Goal: Obtain resource: Download file/media

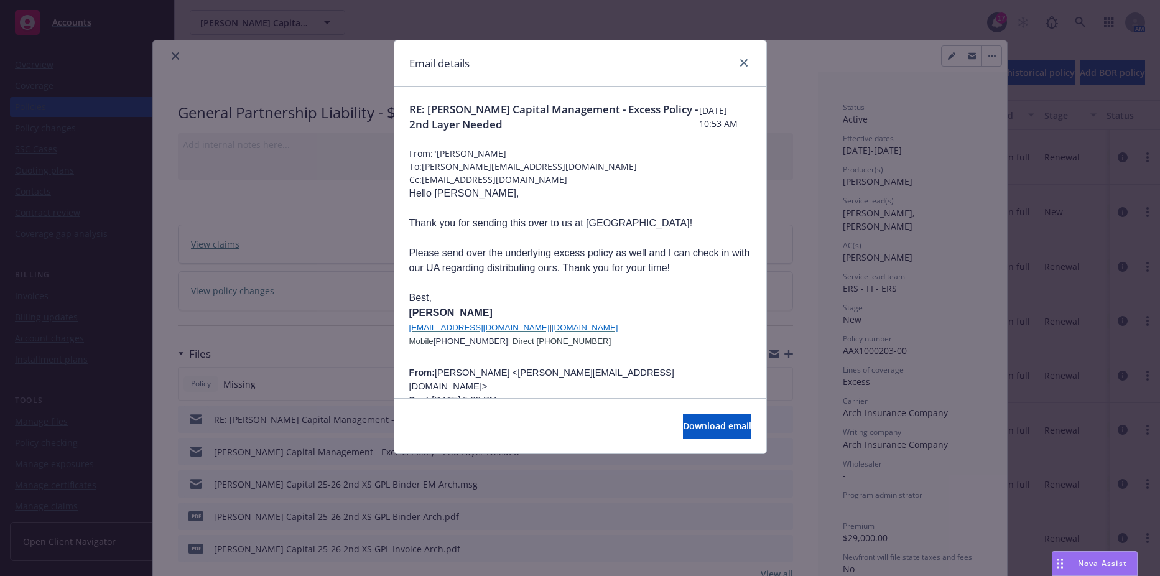
scroll to position [62, 0]
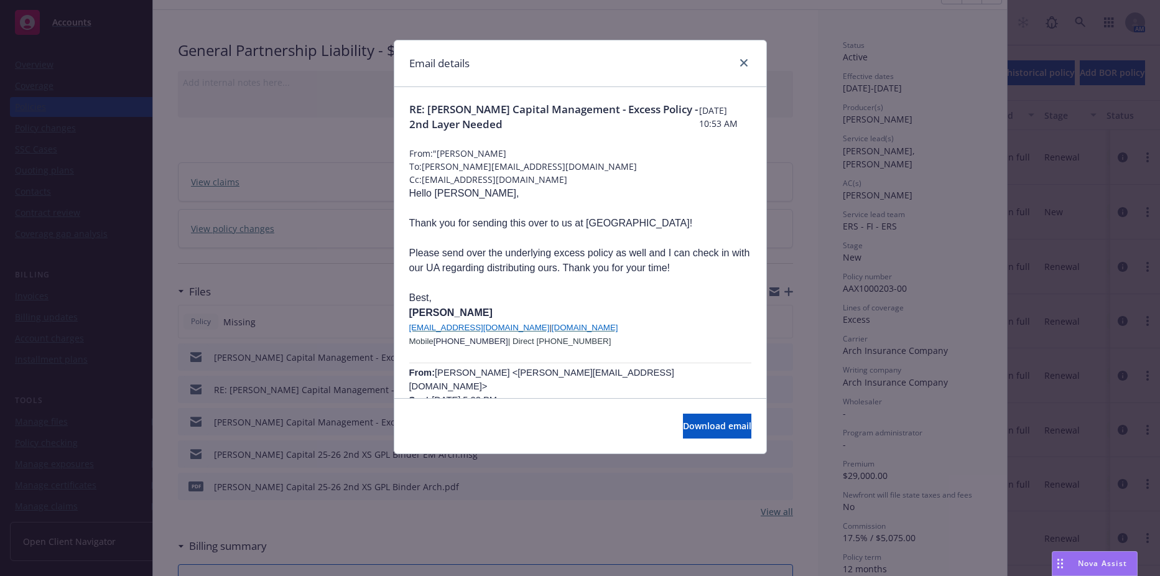
click at [757, 58] on div "Email details" at bounding box center [580, 63] width 372 height 47
click at [752, 62] on div "Email details" at bounding box center [580, 63] width 372 height 47
click at [734, 68] on div at bounding box center [741, 63] width 20 height 16
click at [741, 65] on icon "close" at bounding box center [743, 62] width 7 height 7
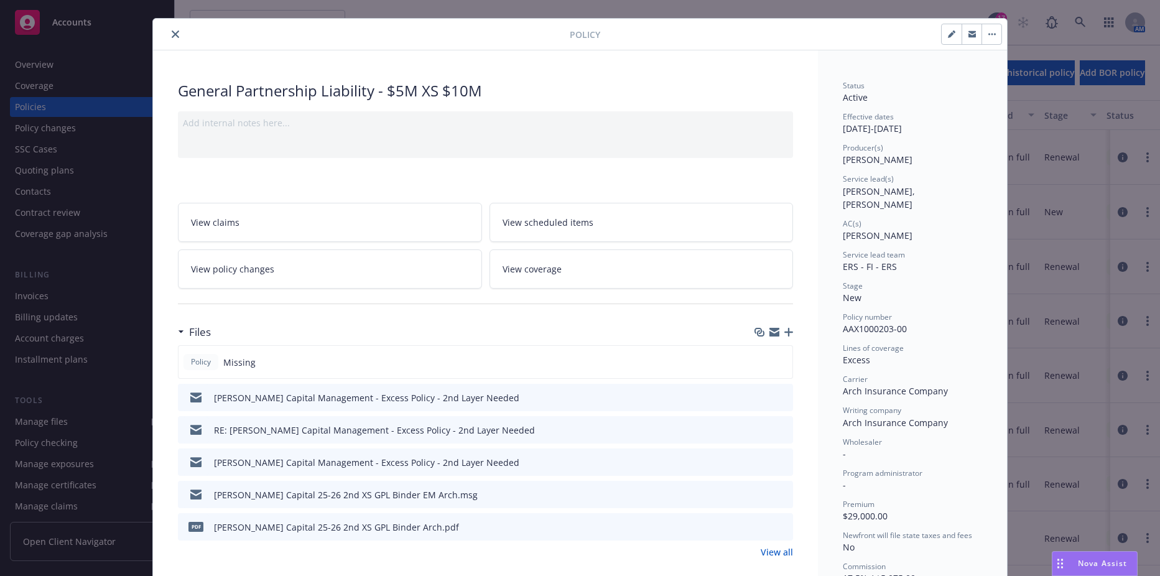
scroll to position [0, 0]
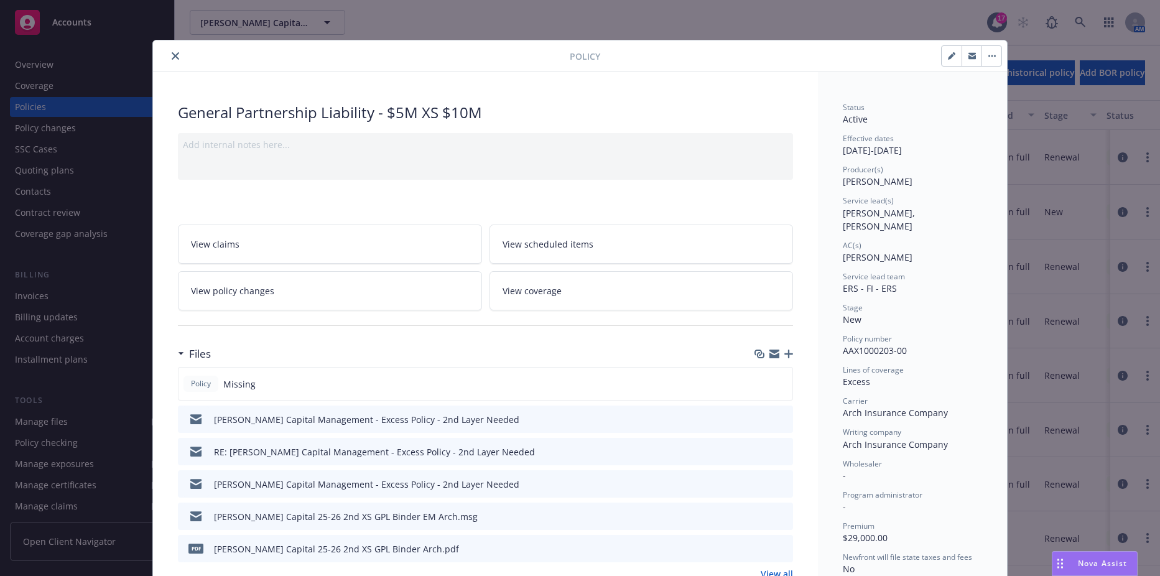
click at [172, 53] on icon "close" at bounding box center [175, 55] width 7 height 7
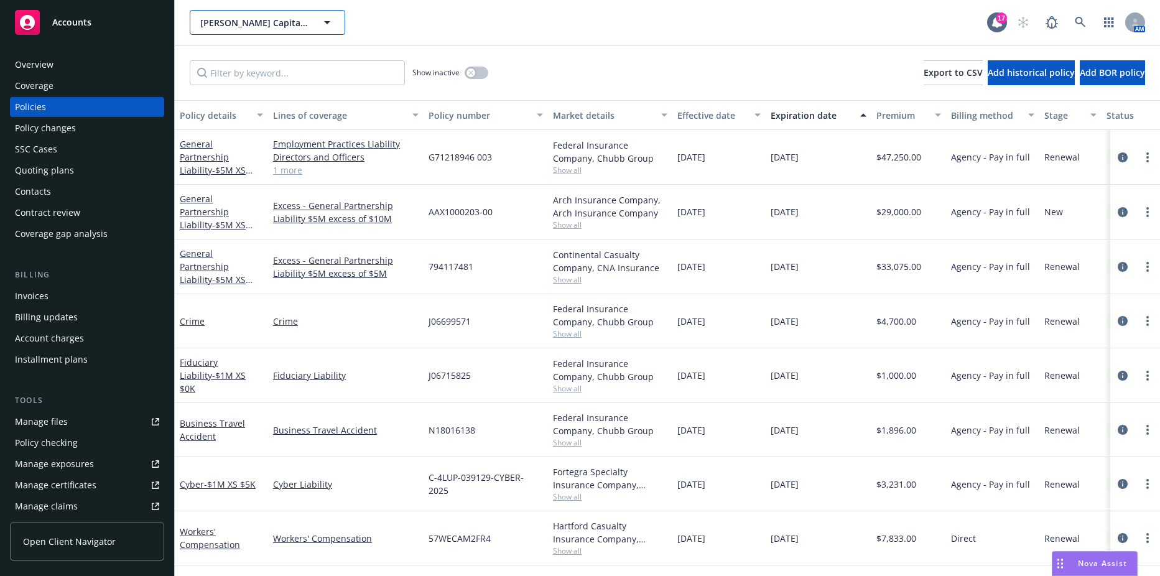
click at [228, 24] on span "[PERSON_NAME] Capital Management LLC" at bounding box center [254, 22] width 108 height 13
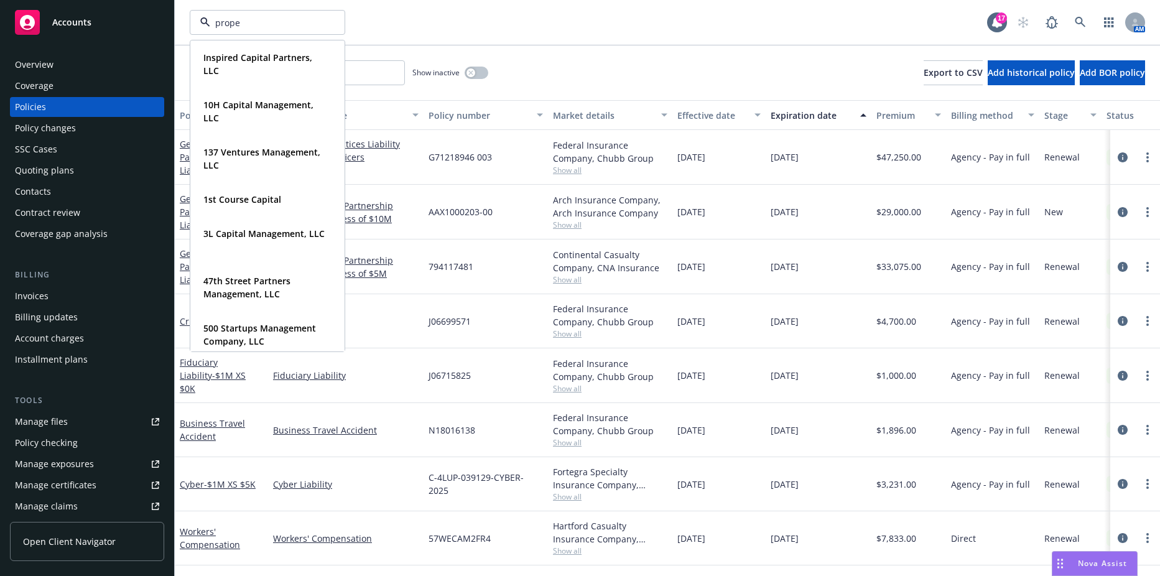
type input "propel"
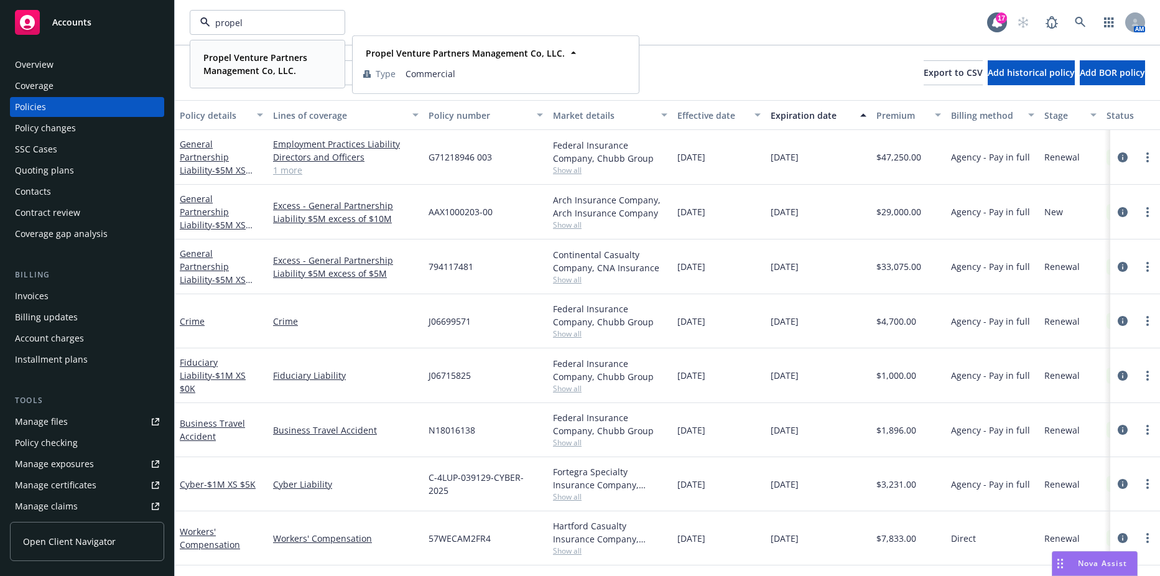
click at [224, 48] on div "Propel Venture Partners Management Co, LLC. Type Commercial" at bounding box center [267, 64] width 153 height 46
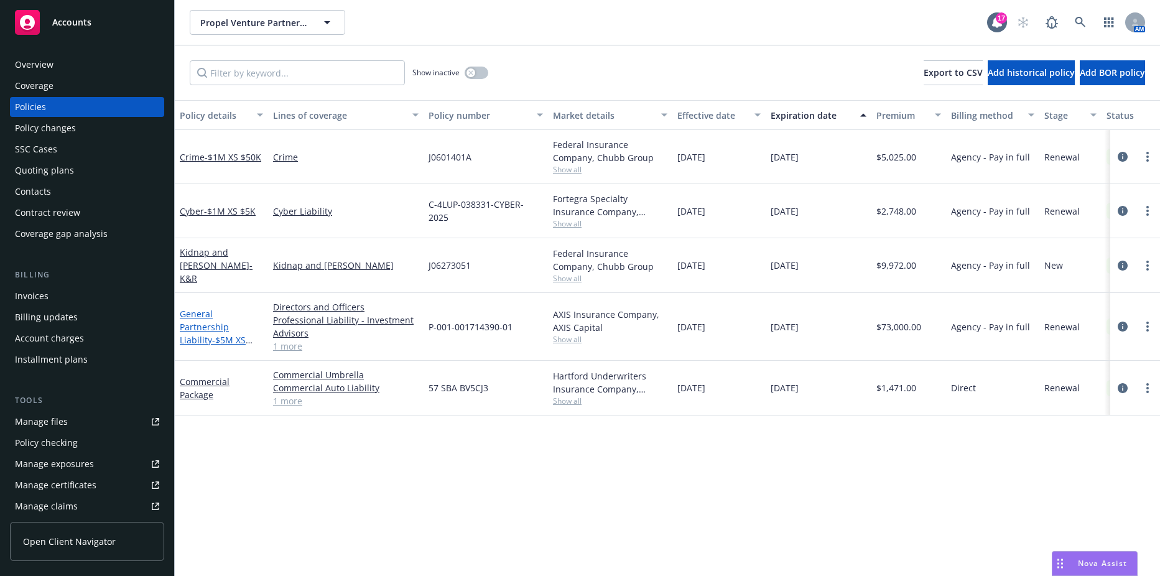
click at [221, 315] on link "General Partnership Liability - $5M XS $150K" at bounding box center [213, 333] width 66 height 51
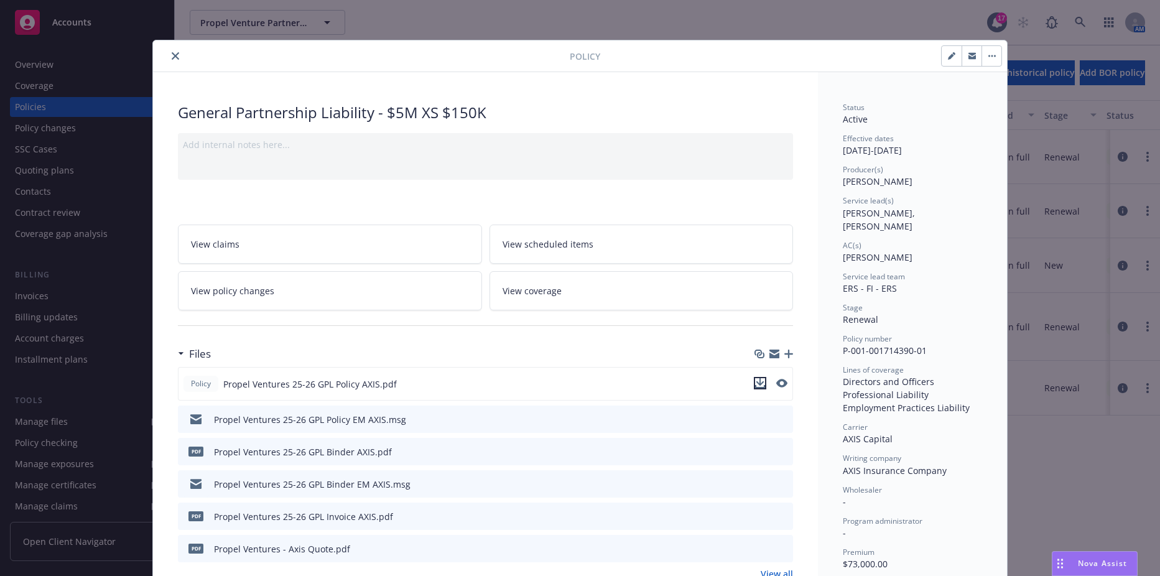
click at [756, 381] on icon "download file" at bounding box center [760, 383] width 10 height 10
click at [172, 53] on icon "close" at bounding box center [175, 55] width 7 height 7
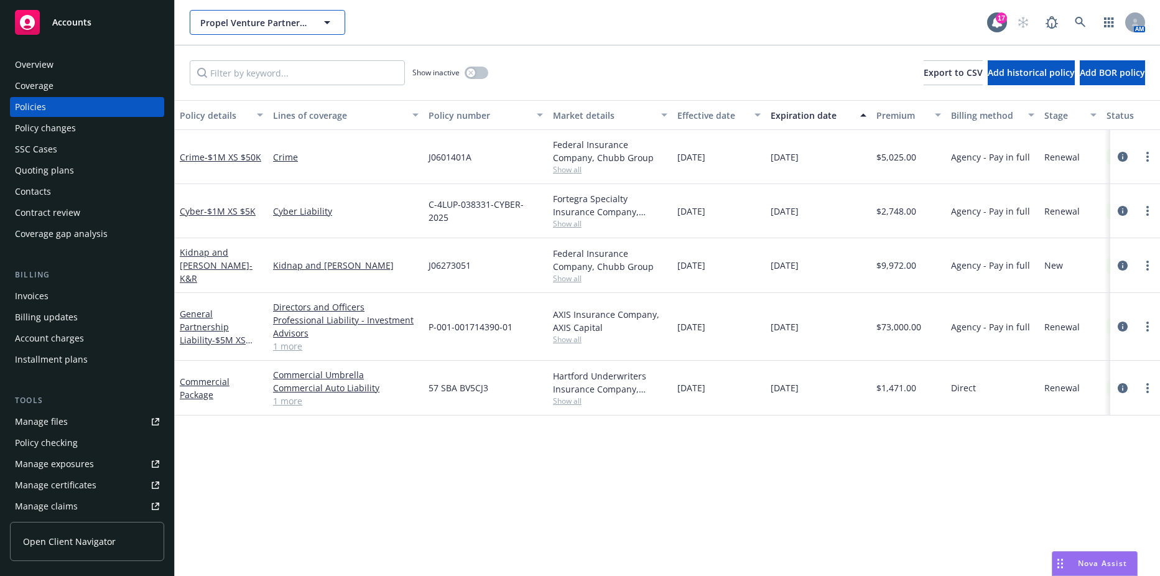
click at [273, 27] on span "Propel Venture Partners Management Co, LLC." at bounding box center [254, 22] width 108 height 13
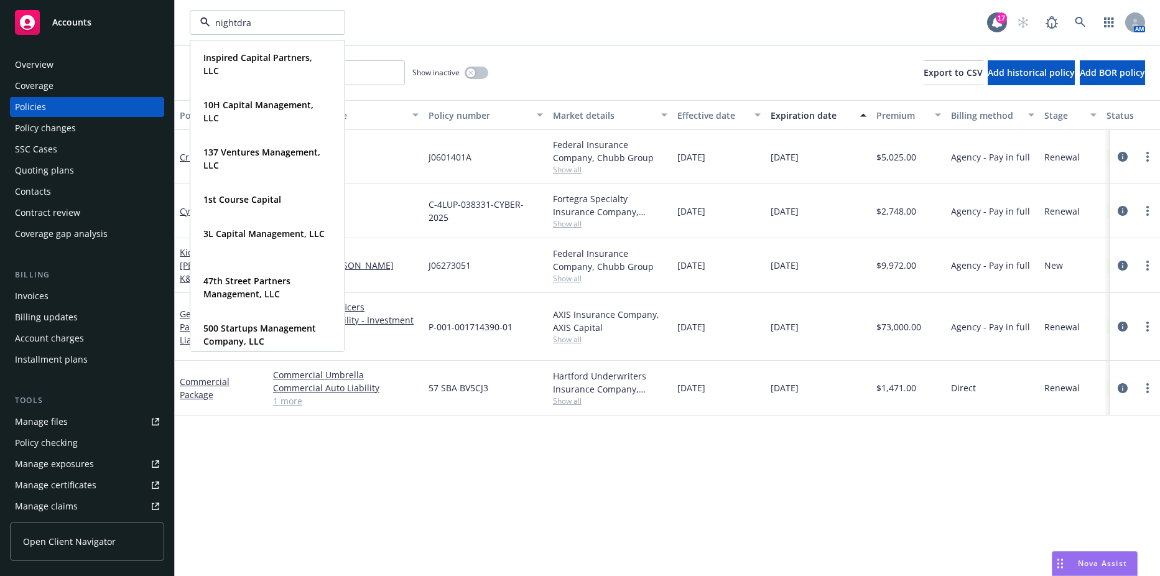
type input "nightdrag"
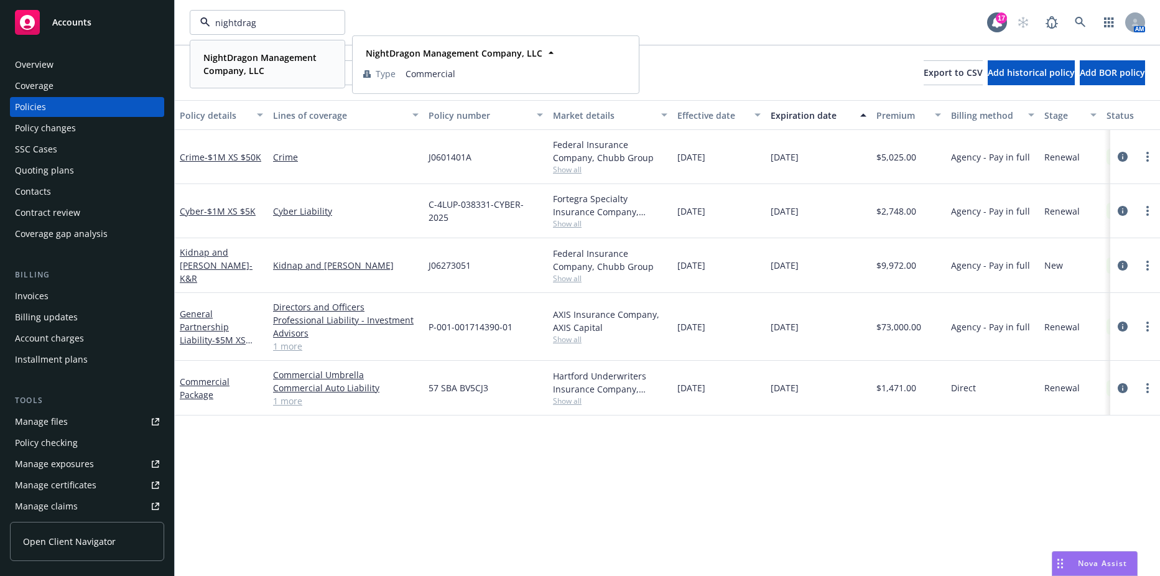
click at [254, 78] on div "NightDragon Management Company, LLC" at bounding box center [264, 64] width 133 height 31
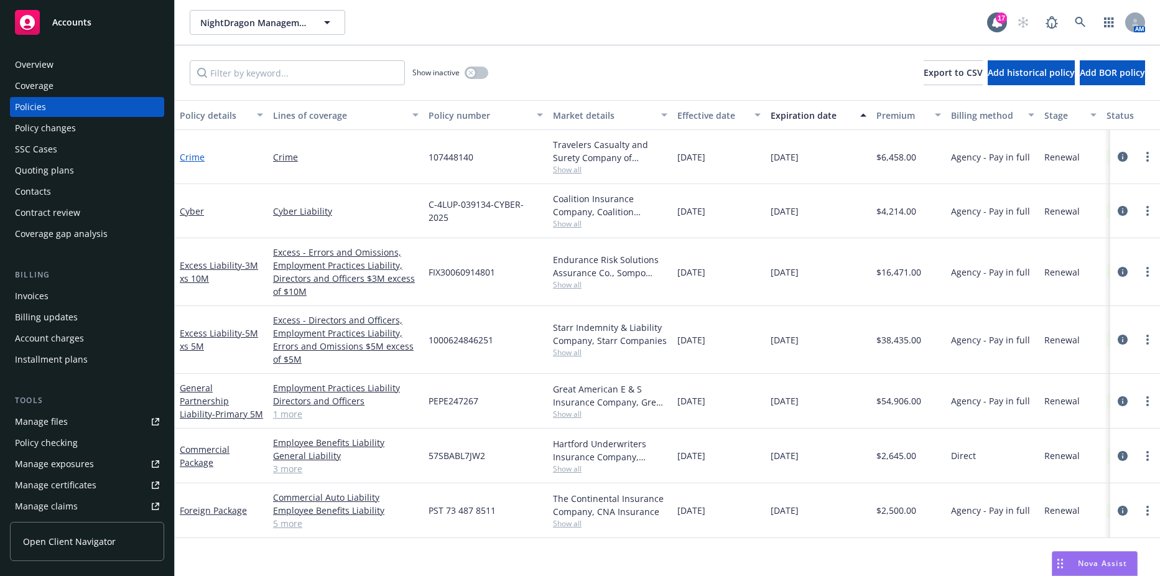
click at [180, 156] on link "Crime" at bounding box center [192, 157] width 25 height 12
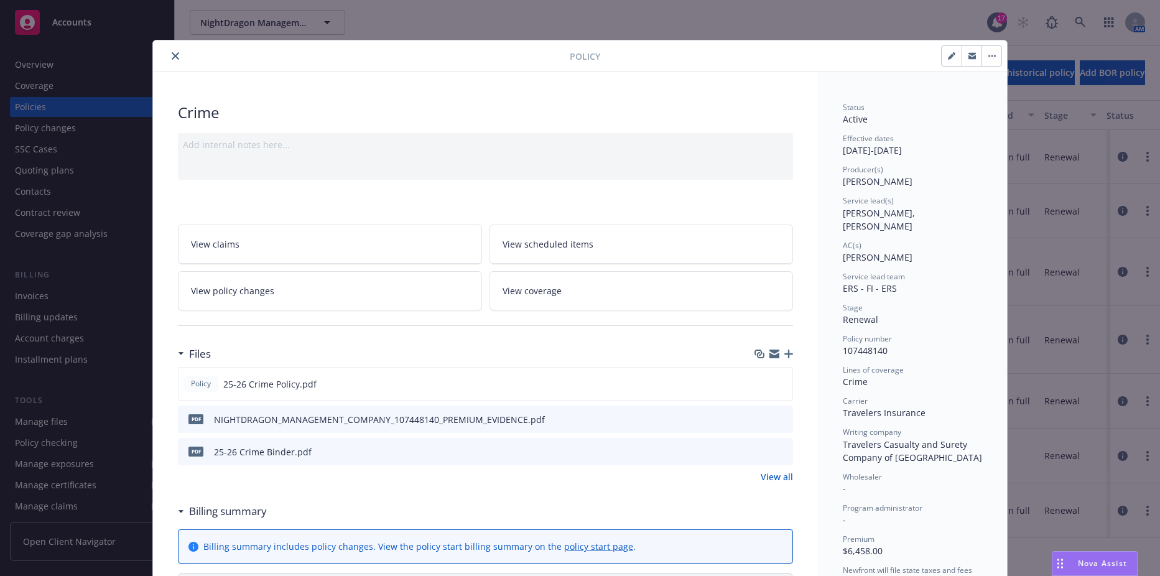
click at [1071, 247] on div "Policy Crime Add internal notes here... View claims View scheduled items View p…" at bounding box center [580, 288] width 1160 height 576
click at [175, 61] on button "close" at bounding box center [175, 56] width 15 height 15
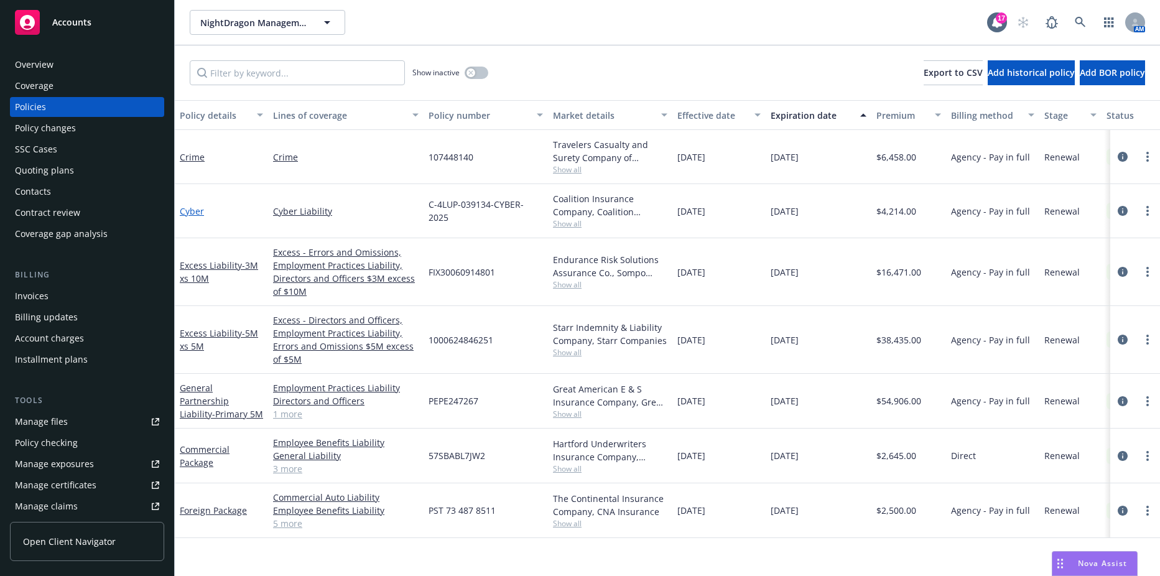
click at [188, 215] on link "Cyber" at bounding box center [192, 211] width 24 height 12
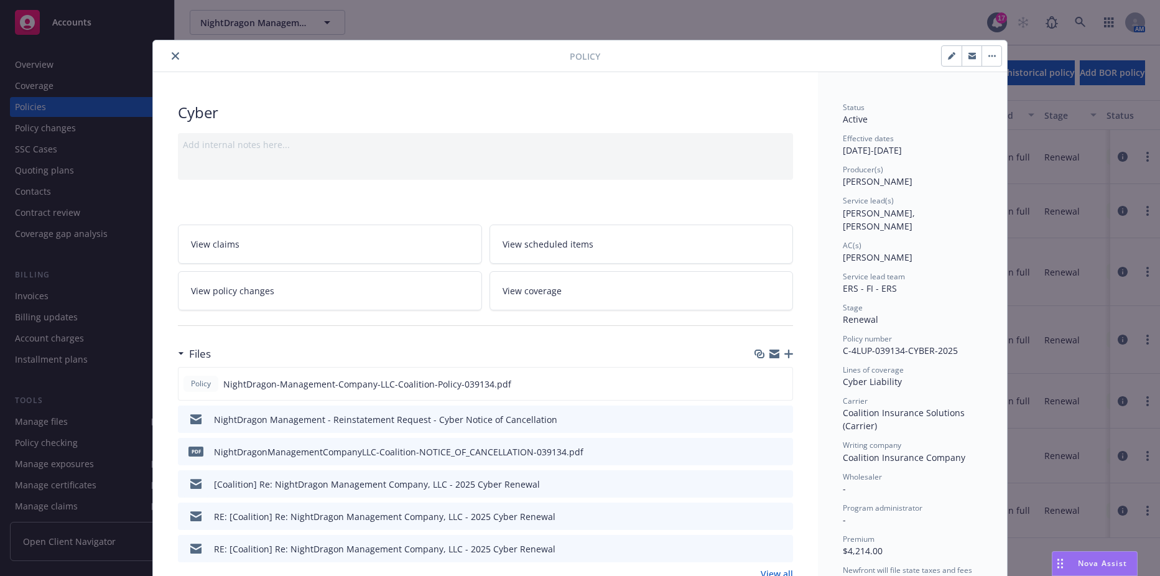
click at [172, 54] on icon "close" at bounding box center [175, 55] width 7 height 7
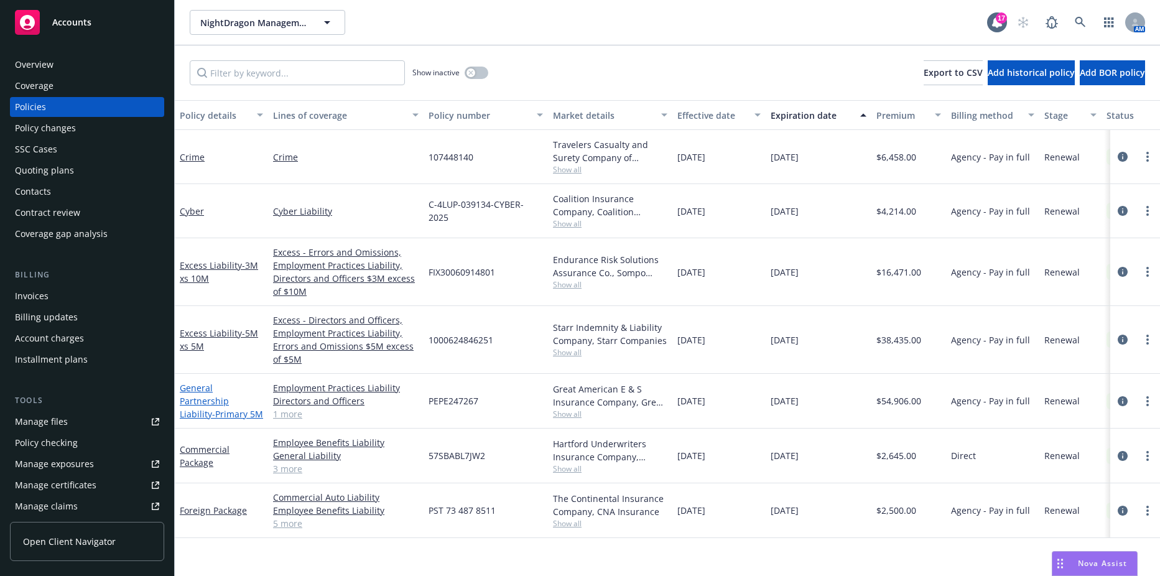
click at [206, 397] on link "General Partnership Liability - Primary 5M" at bounding box center [221, 401] width 83 height 38
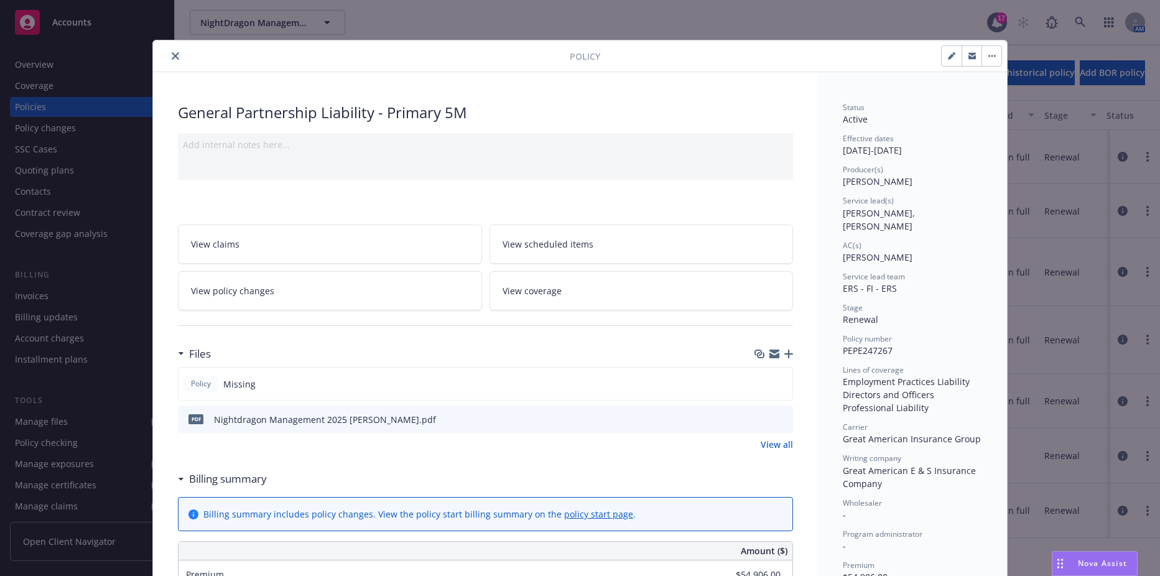
click at [775, 419] on icon "preview file" at bounding box center [780, 418] width 11 height 9
click at [172, 55] on icon "close" at bounding box center [175, 55] width 7 height 7
click at [252, 29] on button "NightDragon Management Company, LLC" at bounding box center [267, 22] width 155 height 25
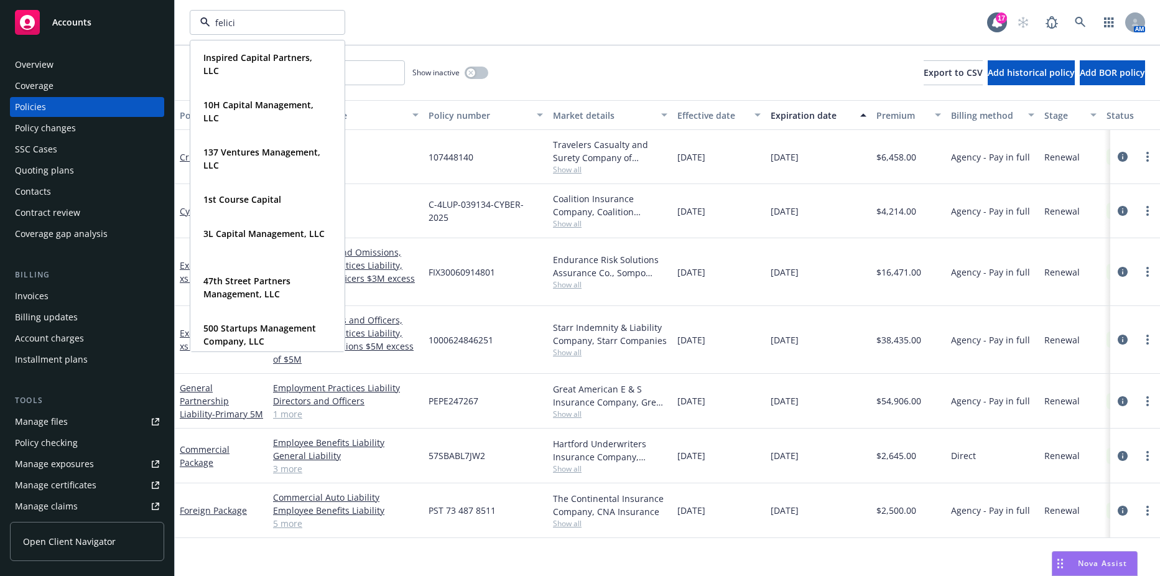
type input "felicis"
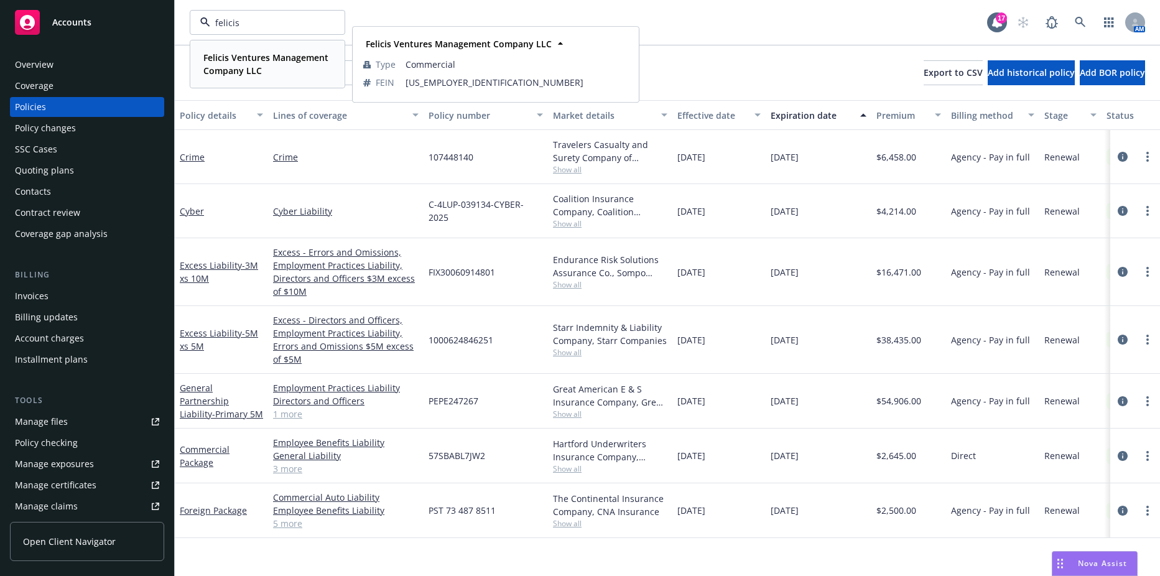
click at [252, 62] on strong "Felicis Ventures Management Company LLC" at bounding box center [265, 64] width 125 height 25
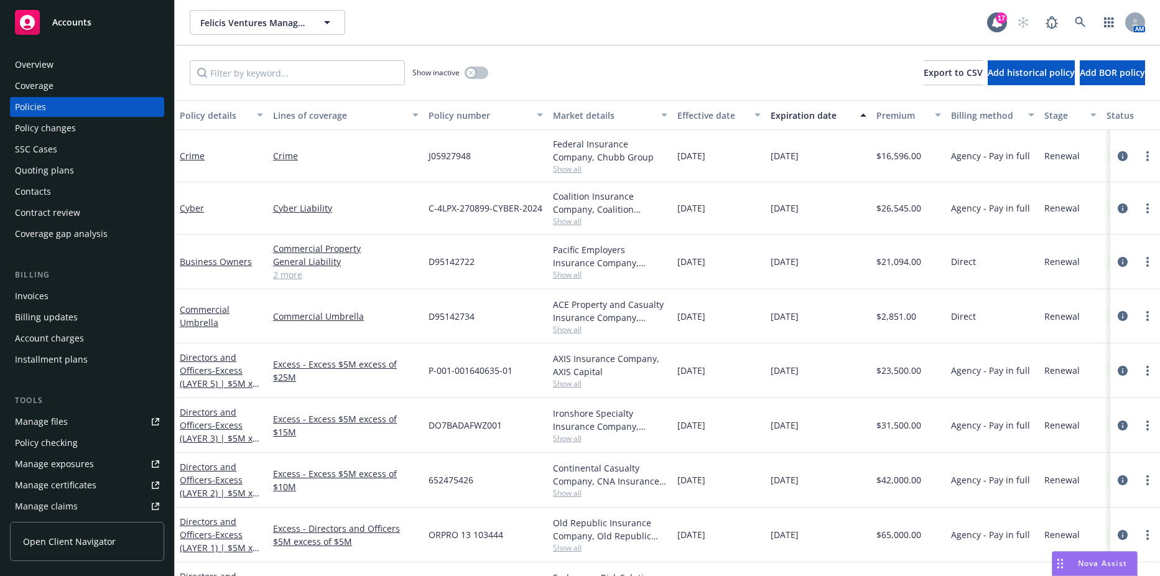
scroll to position [154, 0]
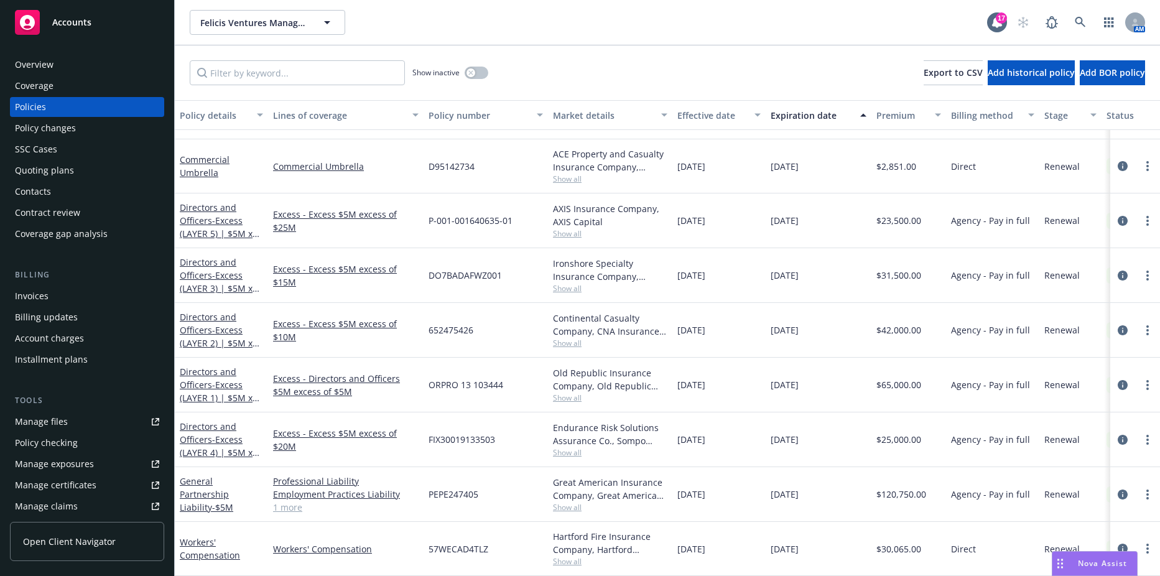
click at [229, 114] on div "Policy details" at bounding box center [215, 115] width 70 height 13
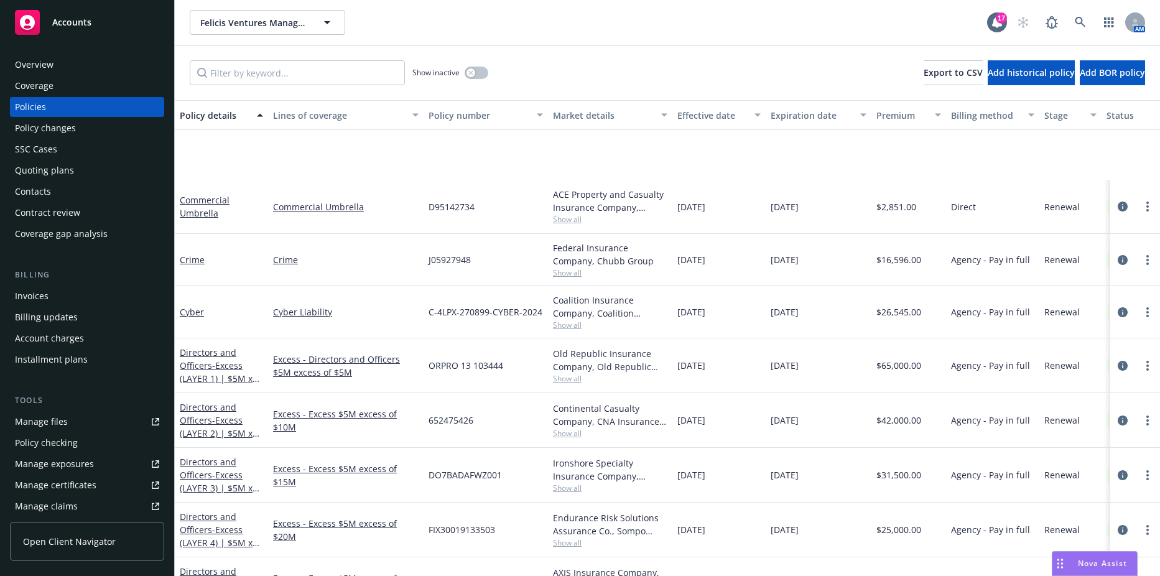
scroll to position [150, 0]
